Goal: Use online tool/utility: Utilize a website feature to perform a specific function

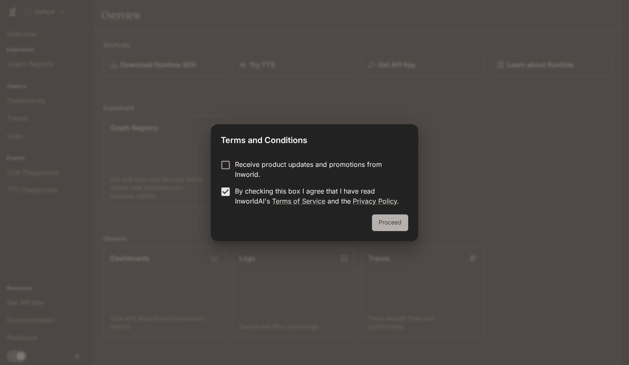
click at [404, 223] on button "Proceed" at bounding box center [390, 222] width 36 height 17
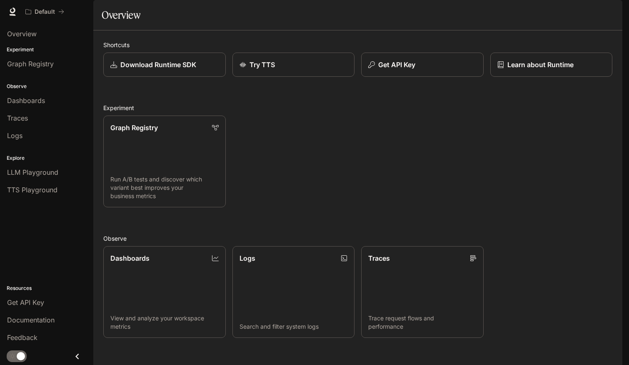
scroll to position [10, 0]
click at [47, 302] on div "Get API Key" at bounding box center [46, 302] width 79 height 10
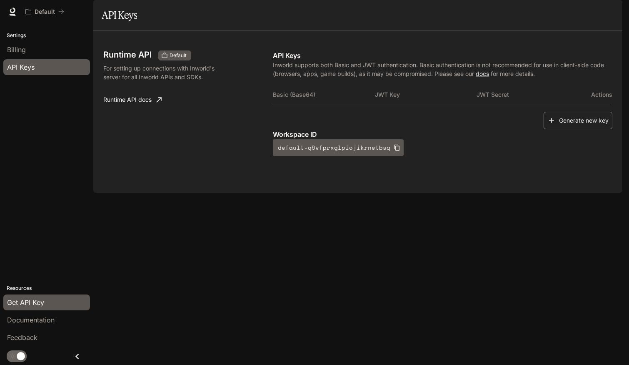
click at [568, 130] on button "Generate new key" at bounding box center [578, 121] width 69 height 18
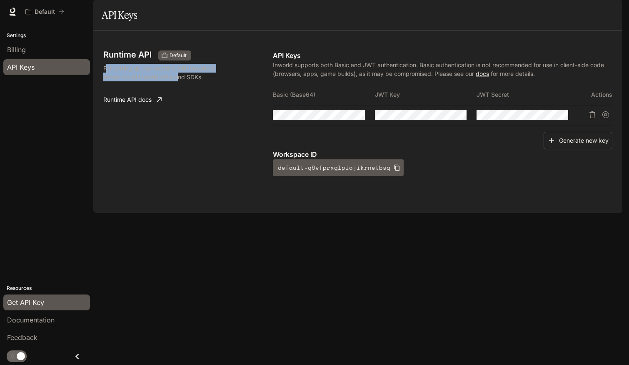
drag, startPoint x: 107, startPoint y: 91, endPoint x: 179, endPoint y: 96, distance: 72.3
click at [179, 81] on p "For setting up connections with Inworld's server for all Inworld APIs and SDKs." at bounding box center [164, 73] width 122 height 18
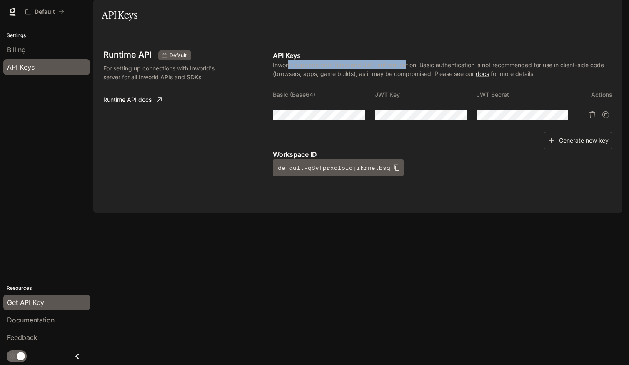
drag, startPoint x: 289, startPoint y: 88, endPoint x: 407, endPoint y: 88, distance: 118.4
click at [407, 78] on p "Inworld supports both Basic and JWT authentication. Basic authentication is not…" at bounding box center [443, 69] width 340 height 18
click at [409, 78] on p "Inworld supports both Basic and JWT authentication. Basic authentication is not…" at bounding box center [443, 69] width 340 height 18
click at [344, 118] on icon "button" at bounding box center [343, 114] width 7 height 7
click at [343, 118] on icon "button" at bounding box center [343, 114] width 7 height 7
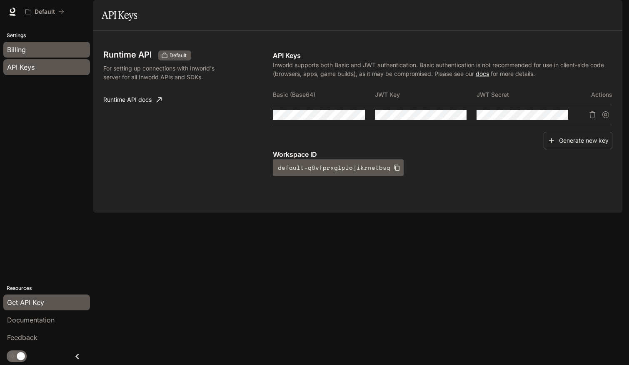
click at [36, 52] on div "Billing" at bounding box center [46, 50] width 79 height 10
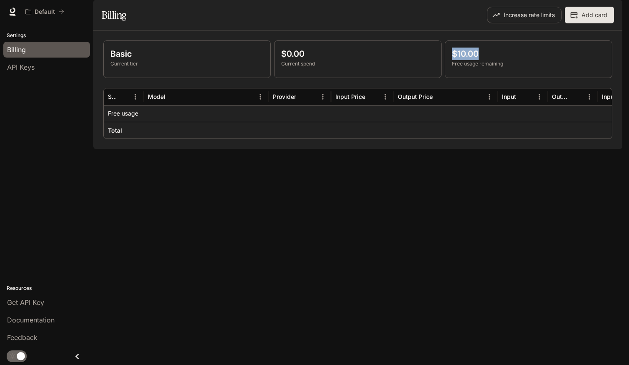
drag, startPoint x: 451, startPoint y: 82, endPoint x: 505, endPoint y: 81, distance: 54.2
click at [504, 78] on div "$10.00 Free usage remaining" at bounding box center [529, 59] width 167 height 37
click at [520, 23] on button "Increase rate limits" at bounding box center [524, 15] width 75 height 17
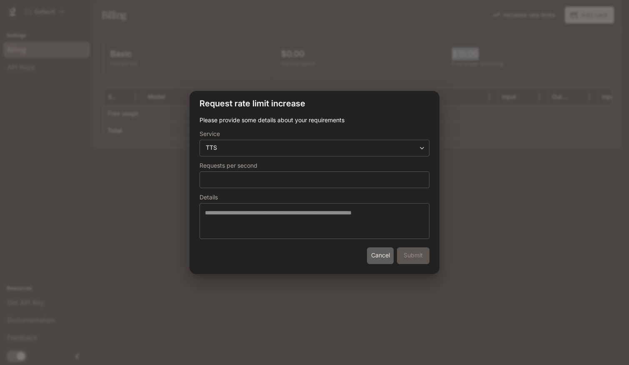
click at [378, 255] on button "Cancel" at bounding box center [380, 255] width 27 height 17
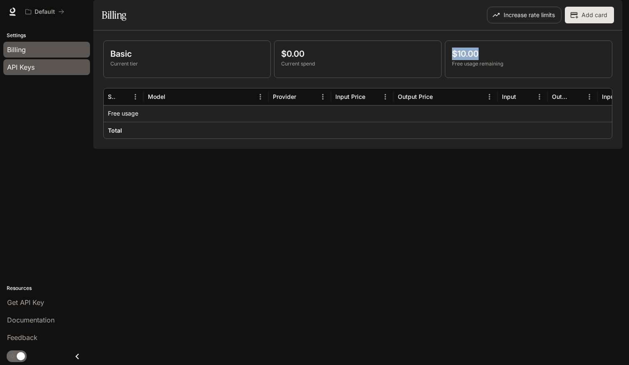
click at [24, 69] on span "API Keys" at bounding box center [21, 67] width 28 height 10
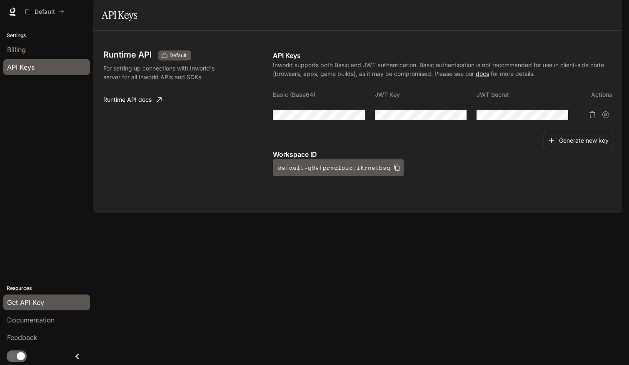
click at [139, 108] on link "Runtime API docs" at bounding box center [132, 99] width 65 height 17
click at [345, 117] on icon "button" at bounding box center [343, 114] width 7 height 5
click at [355, 118] on icon "Copy Basic (Base64)" at bounding box center [358, 114] width 7 height 7
click at [24, 49] on span "Billing" at bounding box center [16, 50] width 19 height 10
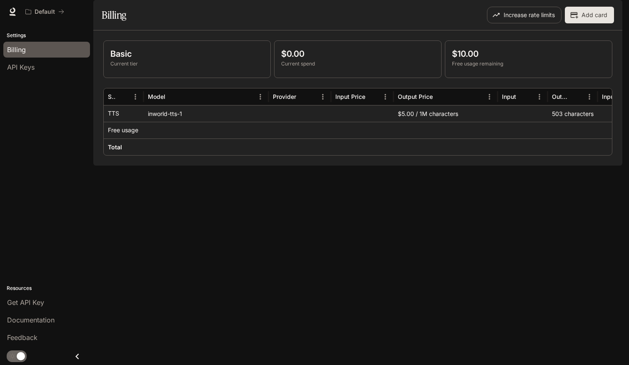
click at [160, 122] on div "inworld-tts-1" at bounding box center [206, 113] width 125 height 17
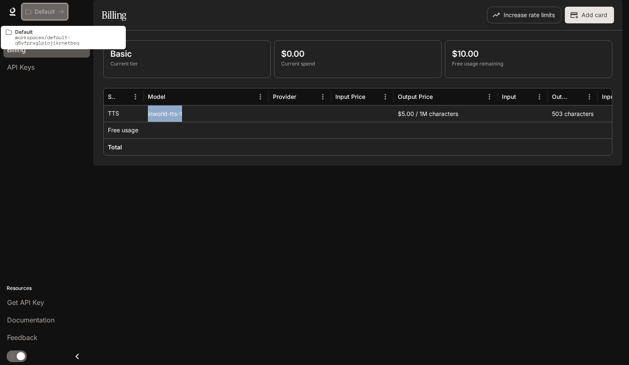
click at [45, 10] on p "Default" at bounding box center [45, 11] width 20 height 7
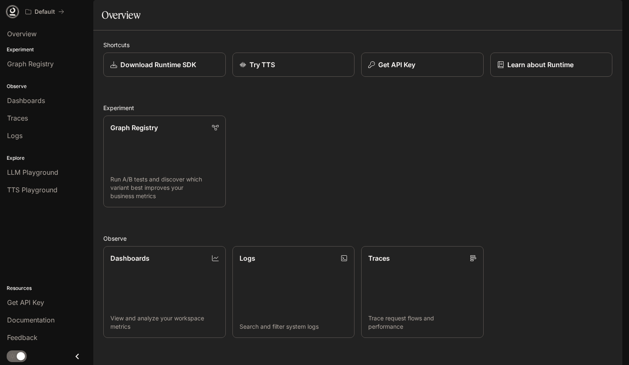
click at [10, 10] on icon at bounding box center [12, 12] width 8 height 8
click at [66, 170] on div "LLM Playground" at bounding box center [46, 172] width 79 height 10
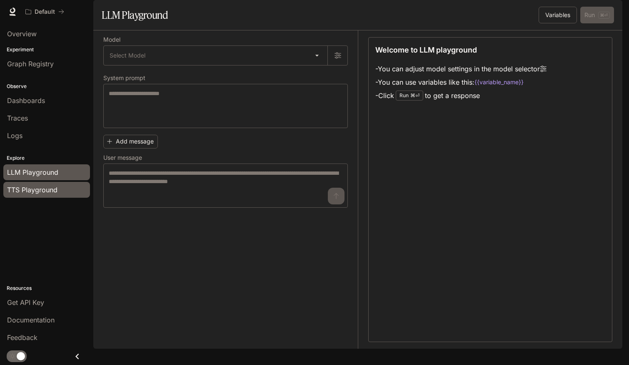
click at [58, 185] on div "TTS Playground" at bounding box center [46, 190] width 79 height 10
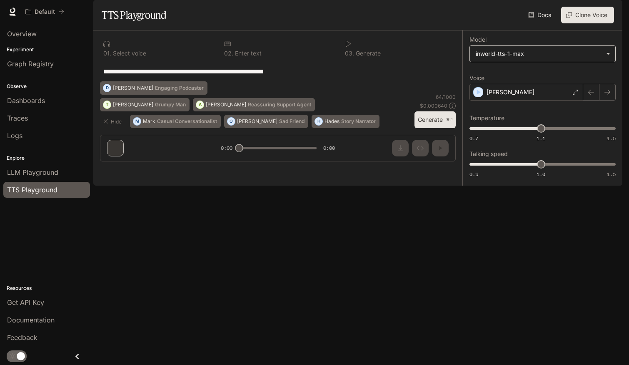
click at [526, 75] on body "**********" at bounding box center [314, 182] width 629 height 365
click at [526, 76] on div at bounding box center [314, 182] width 629 height 365
click at [505, 96] on p "Dennis" at bounding box center [511, 92] width 48 height 8
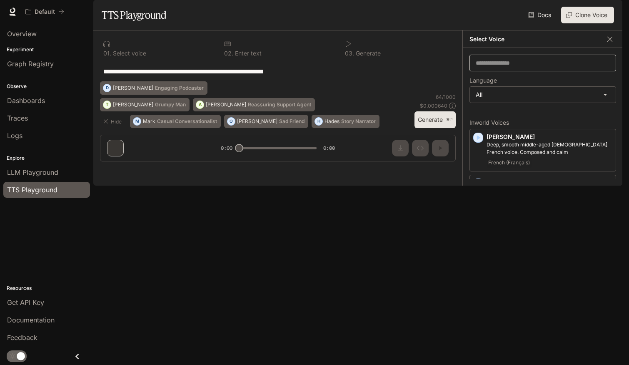
click at [494, 71] on div "​" at bounding box center [543, 63] width 147 height 17
click at [399, 81] on div "**********" at bounding box center [278, 71] width 356 height 20
click at [608, 41] on icon "button" at bounding box center [610, 38] width 5 height 5
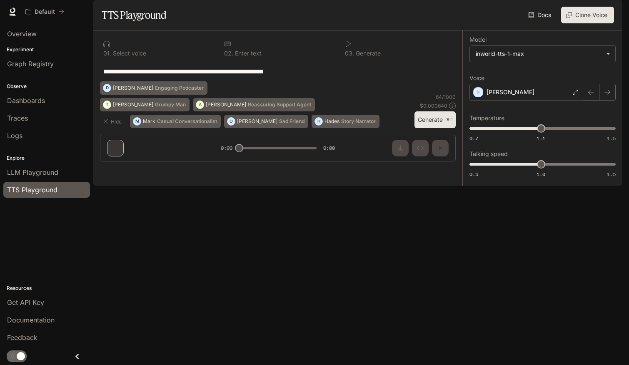
click at [427, 128] on button "Generate ⌘⏎" at bounding box center [435, 119] width 41 height 17
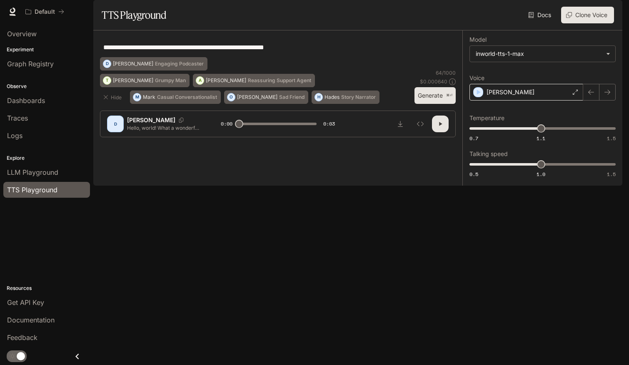
click at [515, 100] on div "Dennis" at bounding box center [527, 92] width 114 height 17
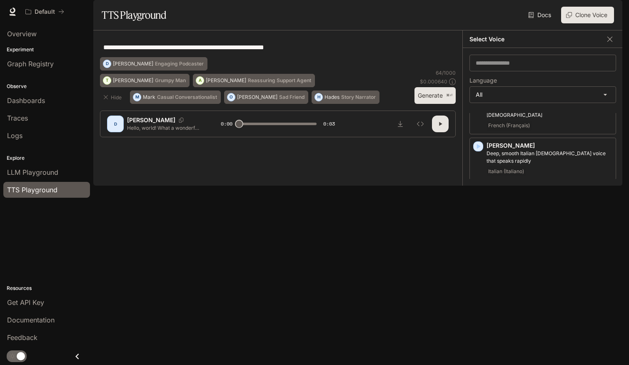
scroll to position [525, 0]
click at [542, 213] on div "English" at bounding box center [550, 218] width 126 height 10
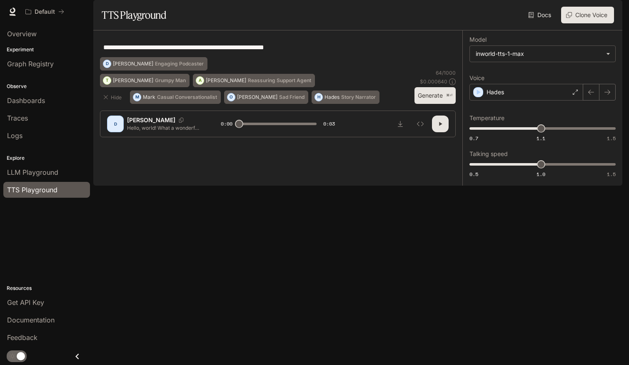
click at [433, 104] on button "Generate ⌘⏎" at bounding box center [435, 95] width 41 height 17
click at [539, 100] on div "Hades" at bounding box center [527, 92] width 114 height 17
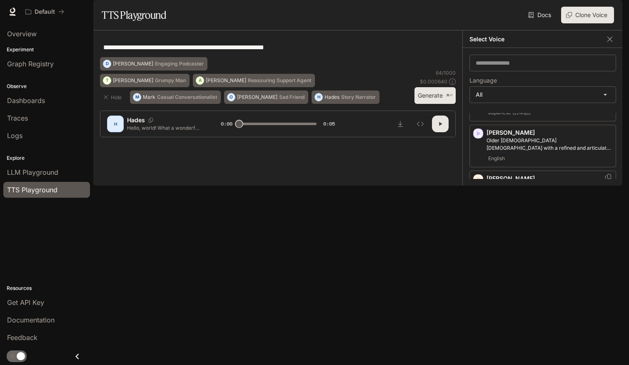
scroll to position [184, 0]
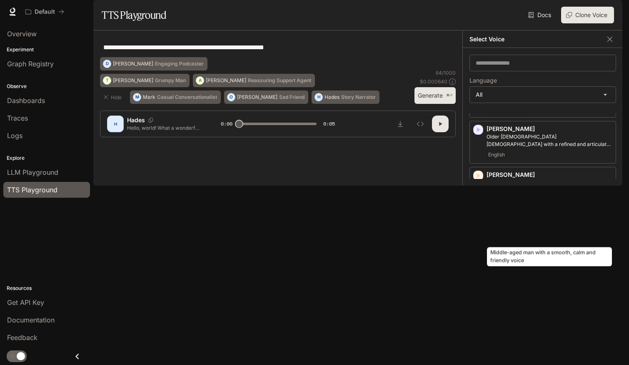
click at [553, 231] on p "Middle-aged man with a smooth, calm and friendly voice" at bounding box center [550, 224] width 126 height 15
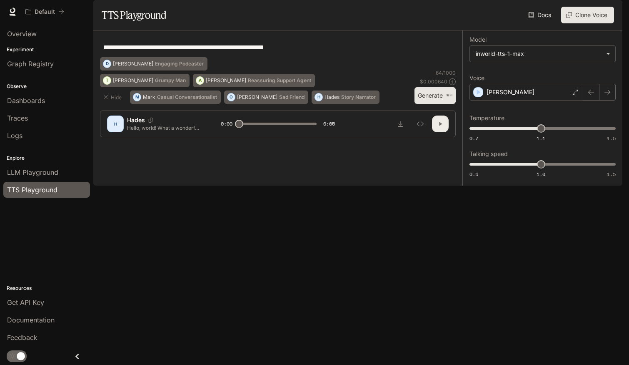
click at [437, 127] on icon "button" at bounding box center [440, 123] width 7 height 7
click at [433, 117] on div "**********" at bounding box center [278, 77] width 356 height 80
click at [433, 104] on button "Generate ⌘⏎" at bounding box center [435, 95] width 41 height 17
type input "*"
